Goal: Information Seeking & Learning: Learn about a topic

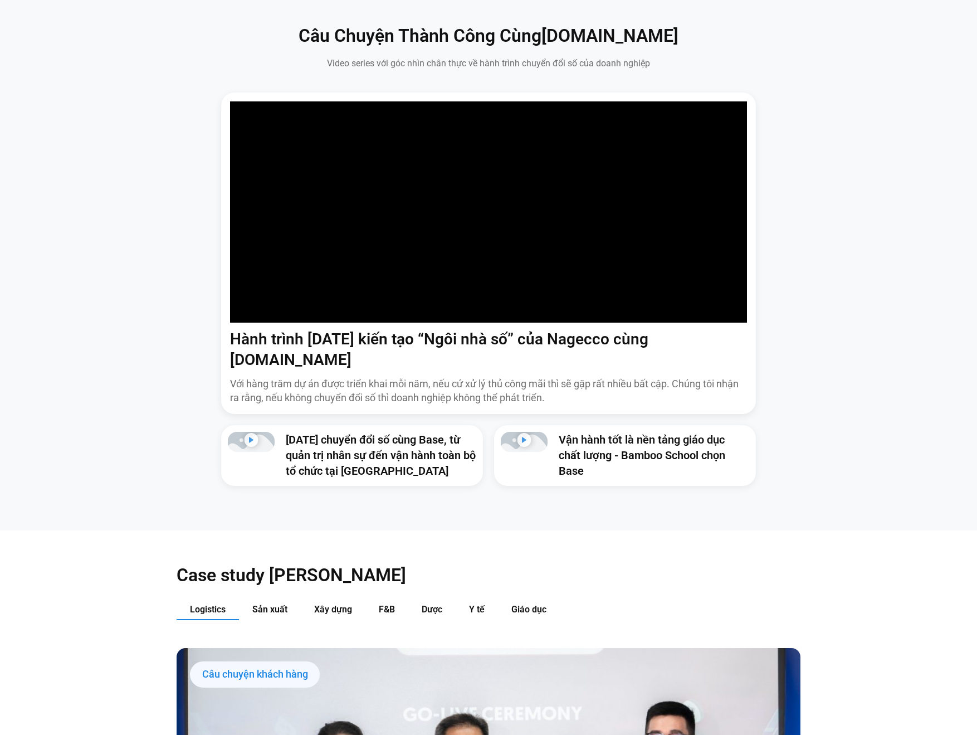
scroll to position [449, 0]
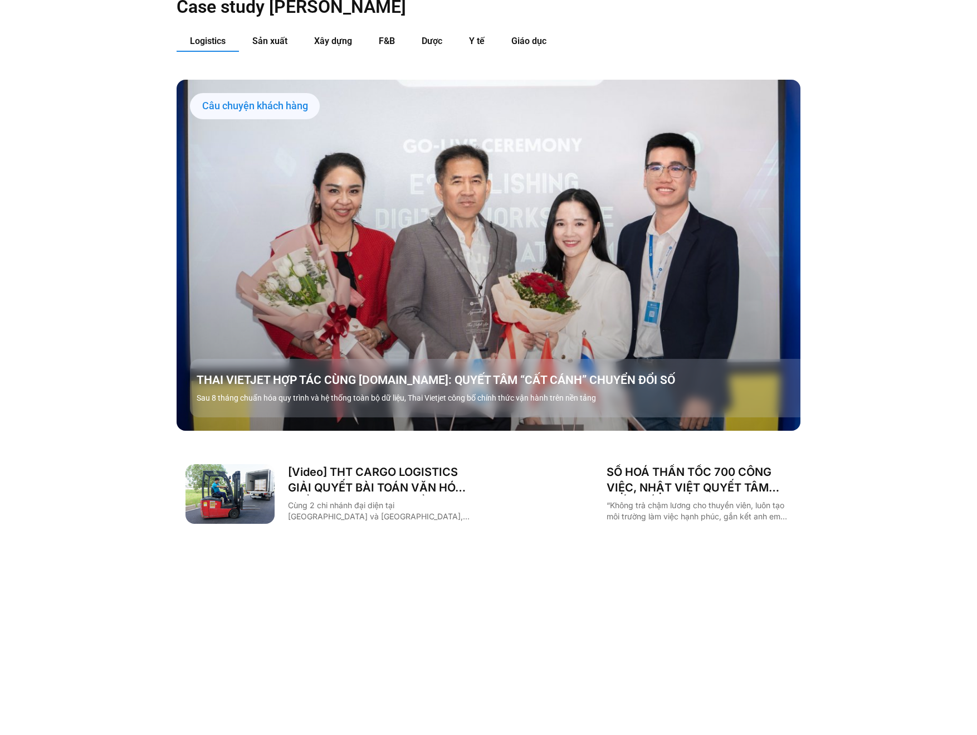
scroll to position [364, 0]
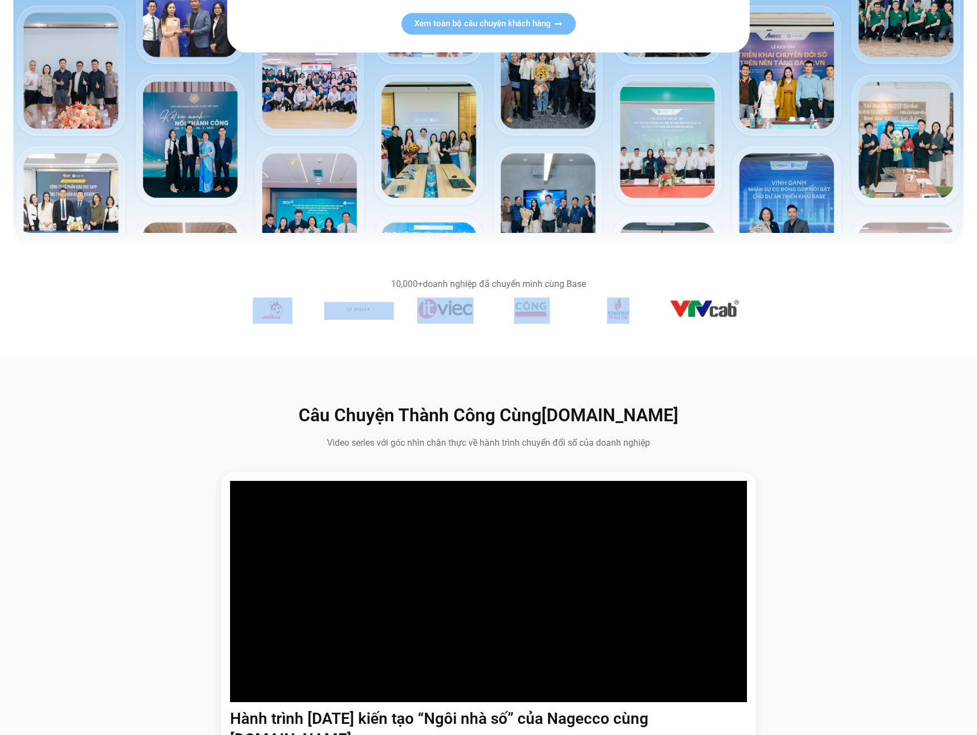
drag, startPoint x: 659, startPoint y: 307, endPoint x: 573, endPoint y: 309, distance: 86.4
click at [573, 309] on div "Băng chuyền hình ảnh" at bounding box center [488, 310] width 501 height 26
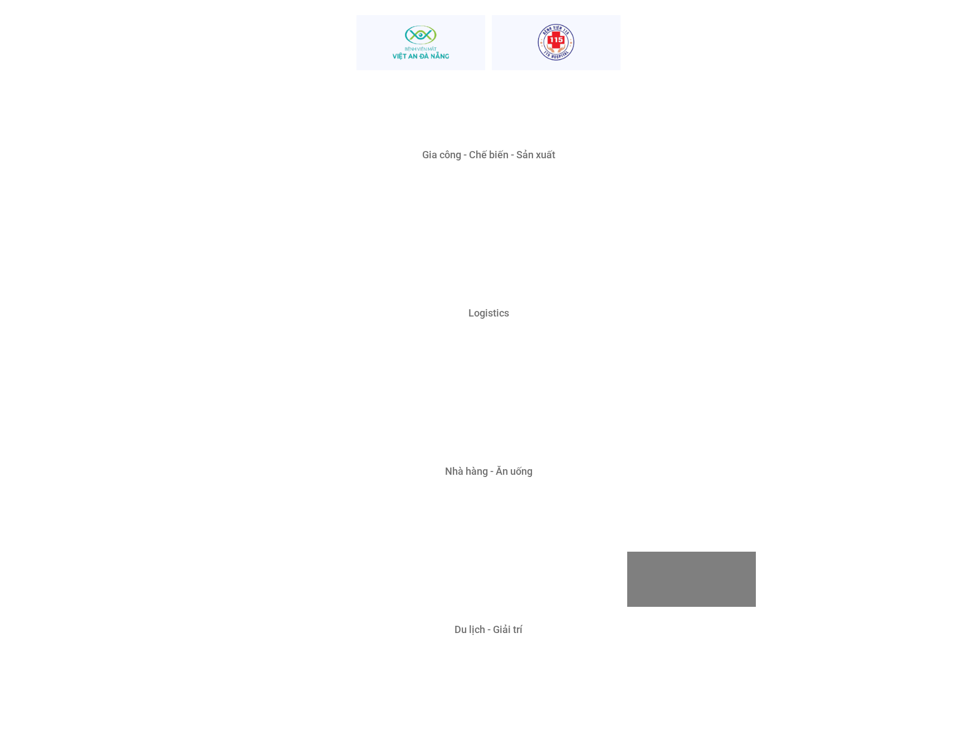
scroll to position [3473, 0]
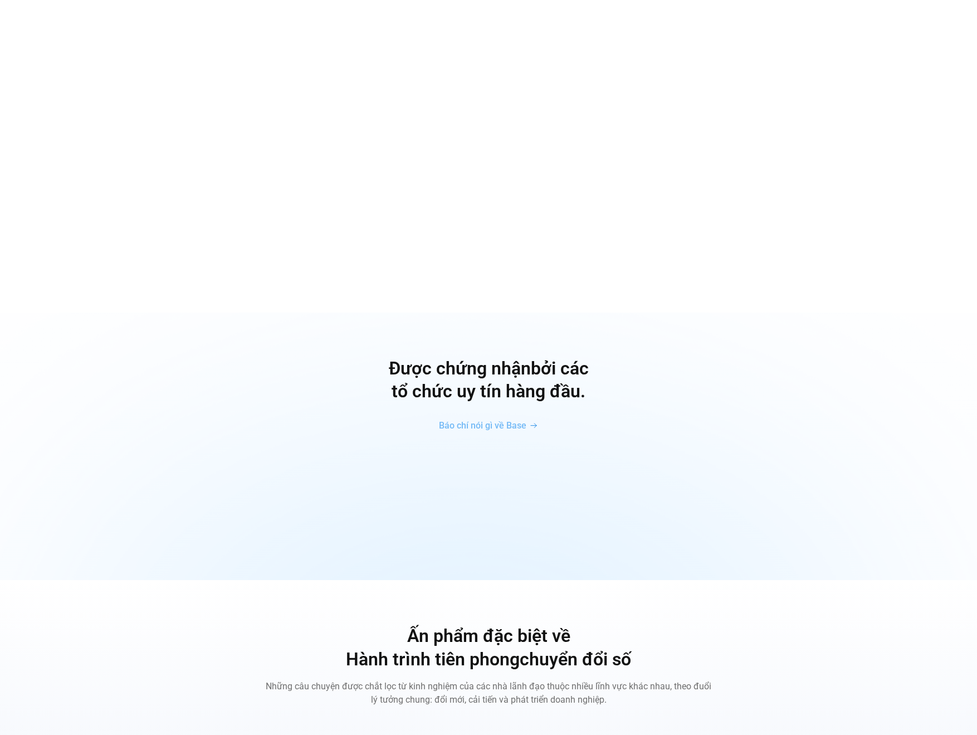
drag, startPoint x: 801, startPoint y: 408, endPoint x: 783, endPoint y: 265, distance: 144.3
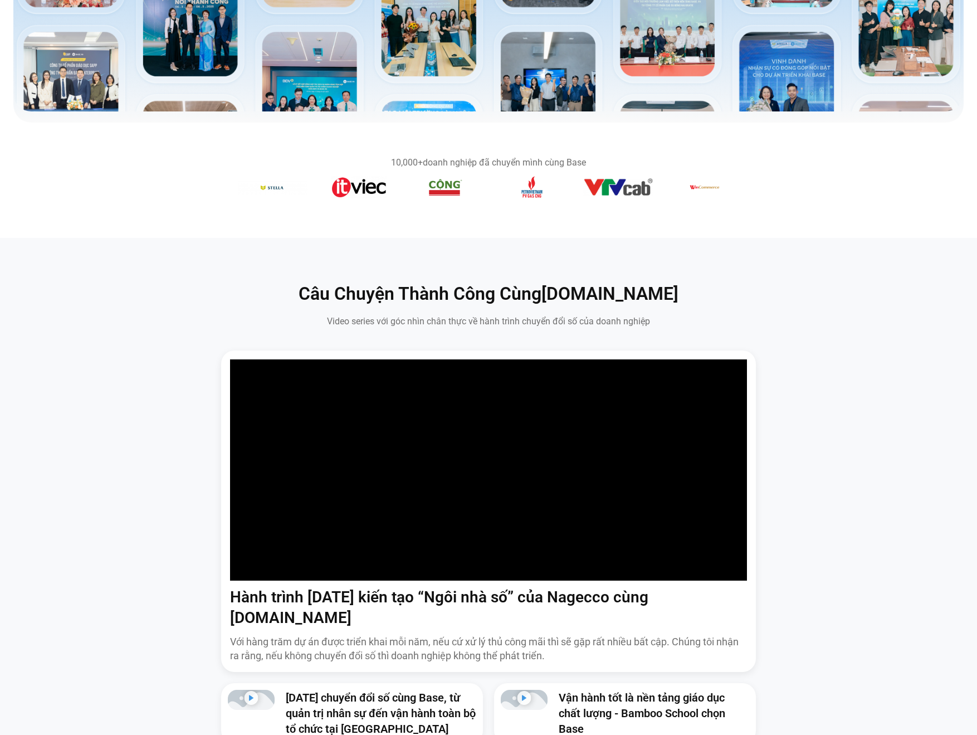
scroll to position [0, 0]
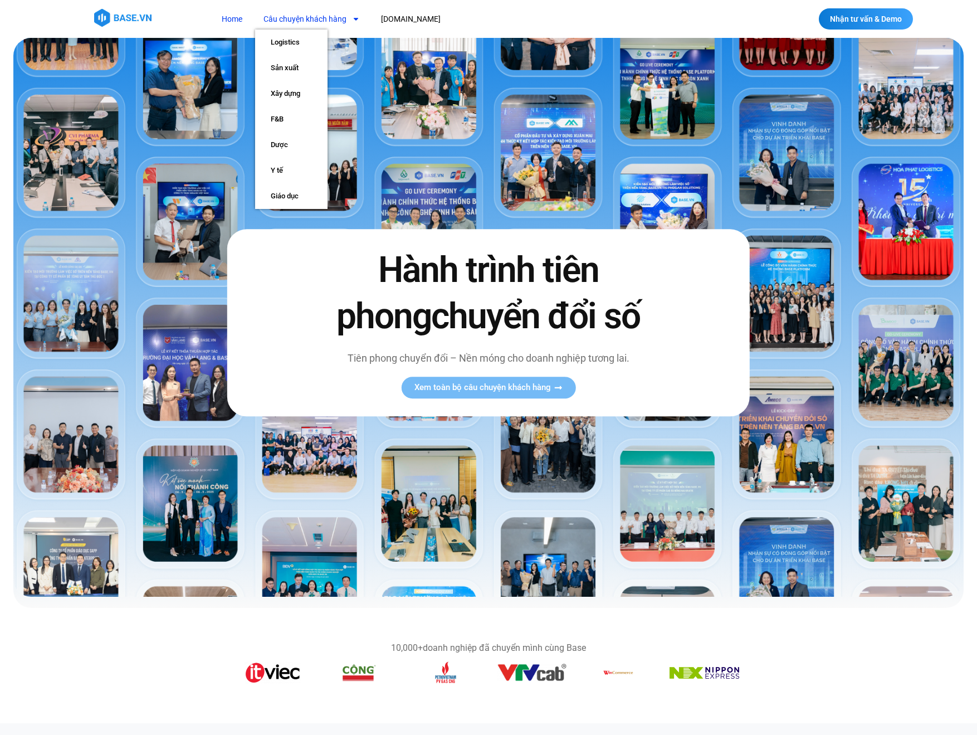
click at [310, 15] on link "Câu chuyện khách hàng" at bounding box center [311, 19] width 113 height 21
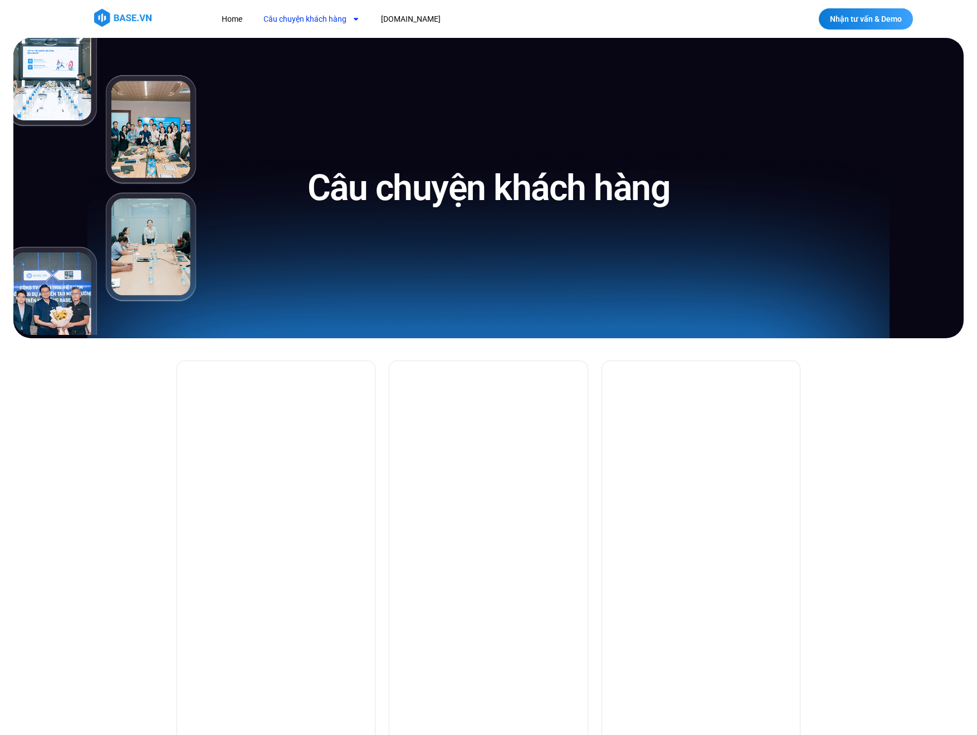
click at [304, 17] on link "Câu chuyện khách hàng" at bounding box center [311, 19] width 113 height 21
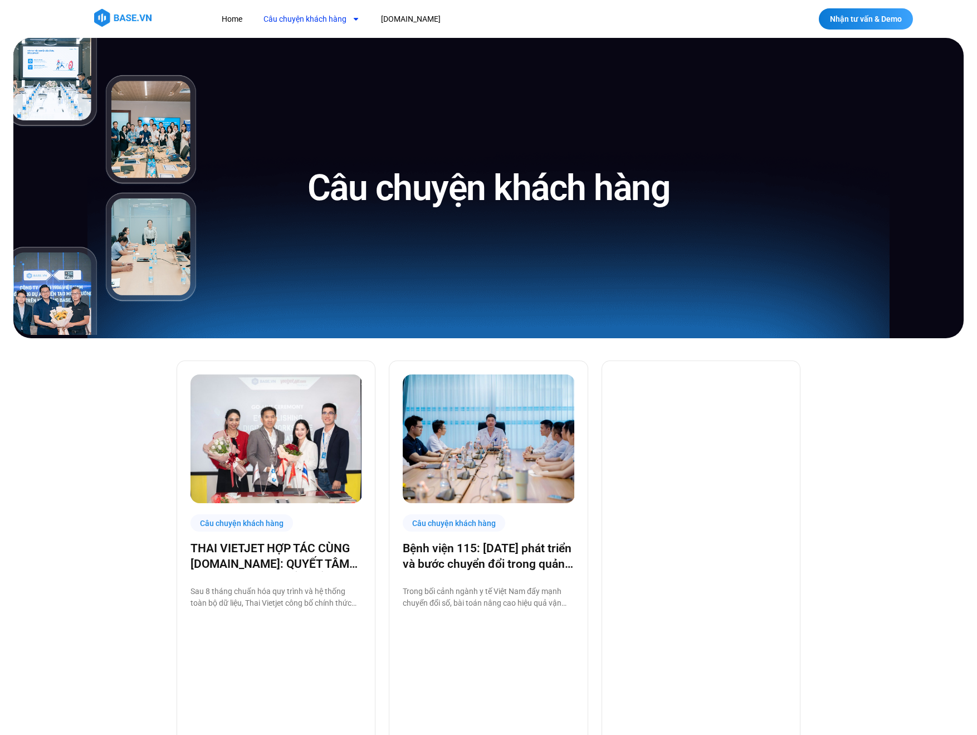
click at [136, 11] on img at bounding box center [122, 18] width 57 height 18
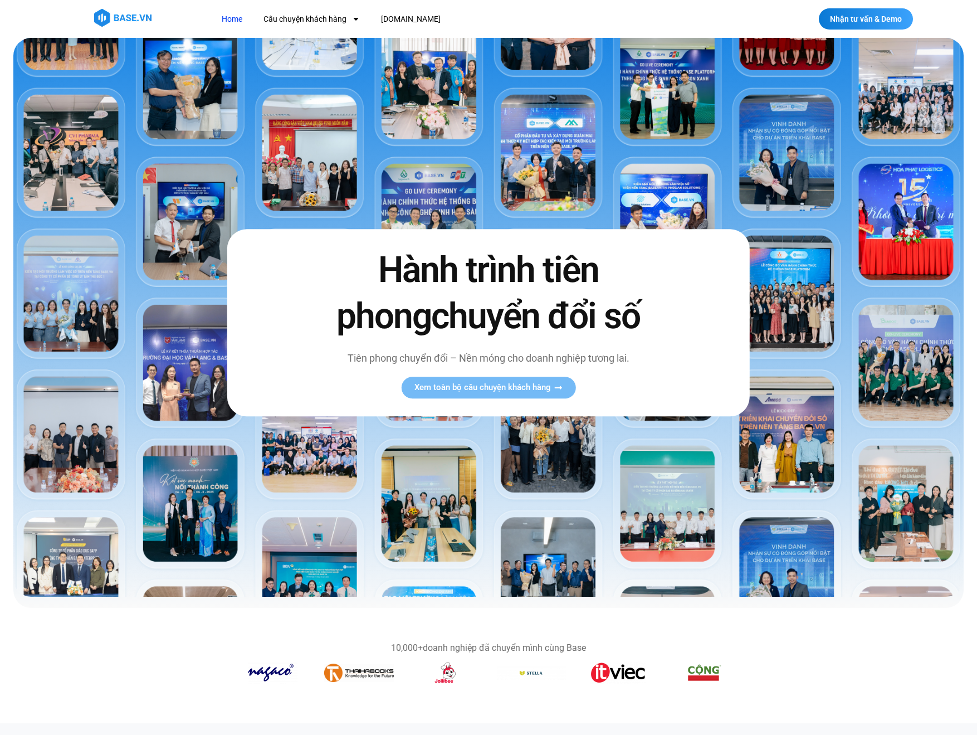
click at [237, 17] on link "Home" at bounding box center [231, 19] width 37 height 21
click at [540, 181] on img at bounding box center [488, 317] width 950 height 559
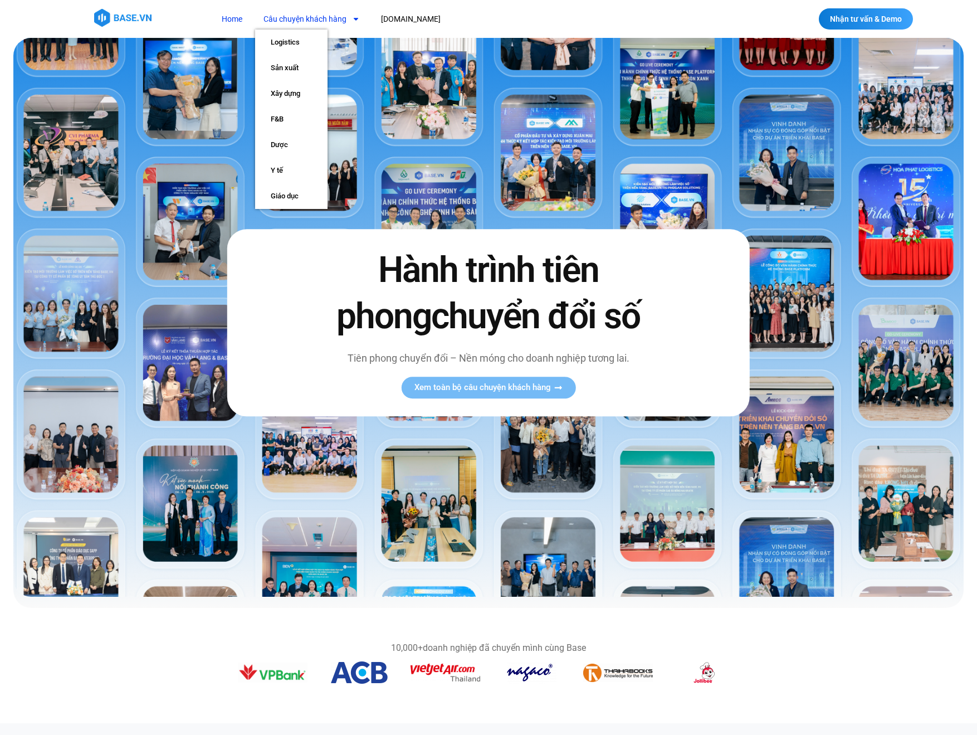
click at [310, 15] on link "Câu chuyện khách hàng" at bounding box center [311, 19] width 113 height 21
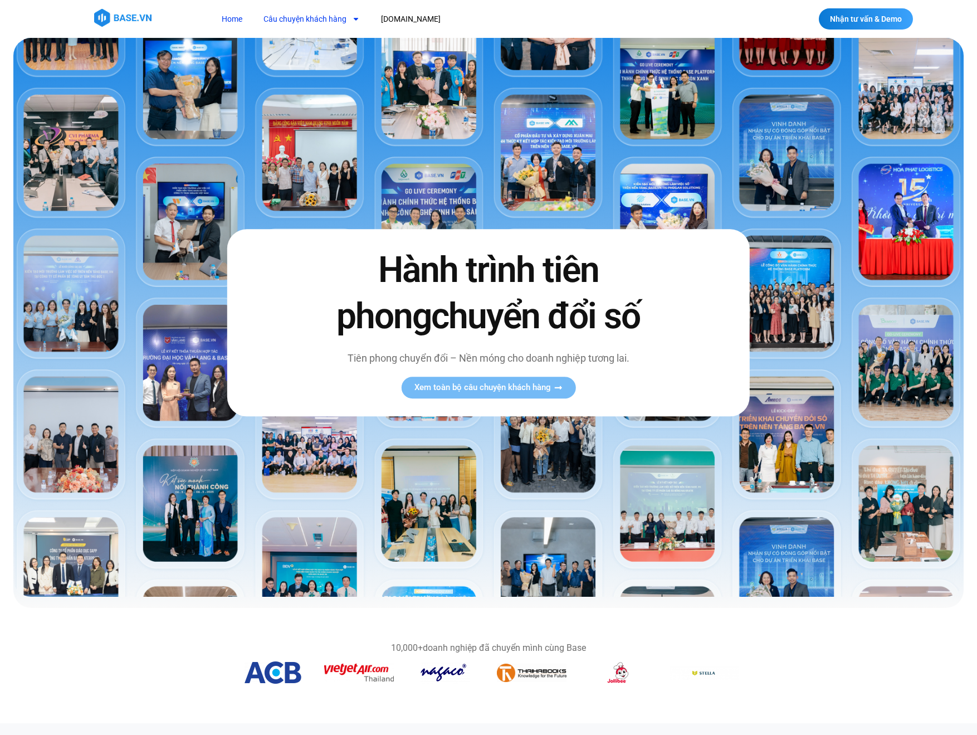
click at [310, 15] on link "Câu chuyện khách hàng" at bounding box center [311, 19] width 113 height 21
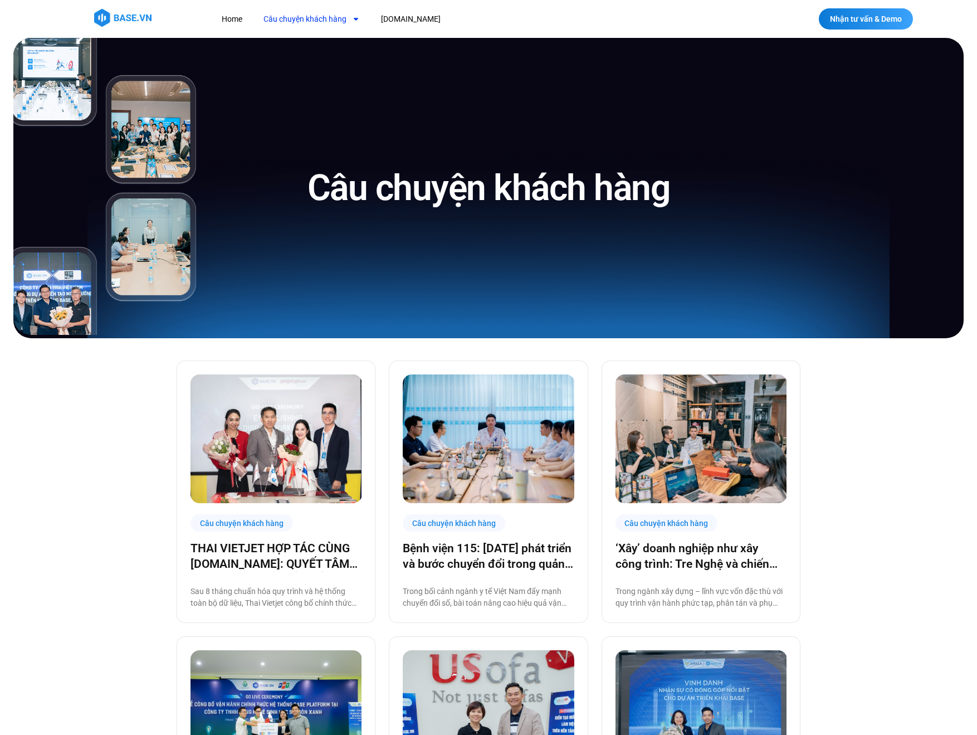
click at [111, 14] on img at bounding box center [122, 18] width 57 height 18
